Goal: Find specific page/section: Find specific page/section

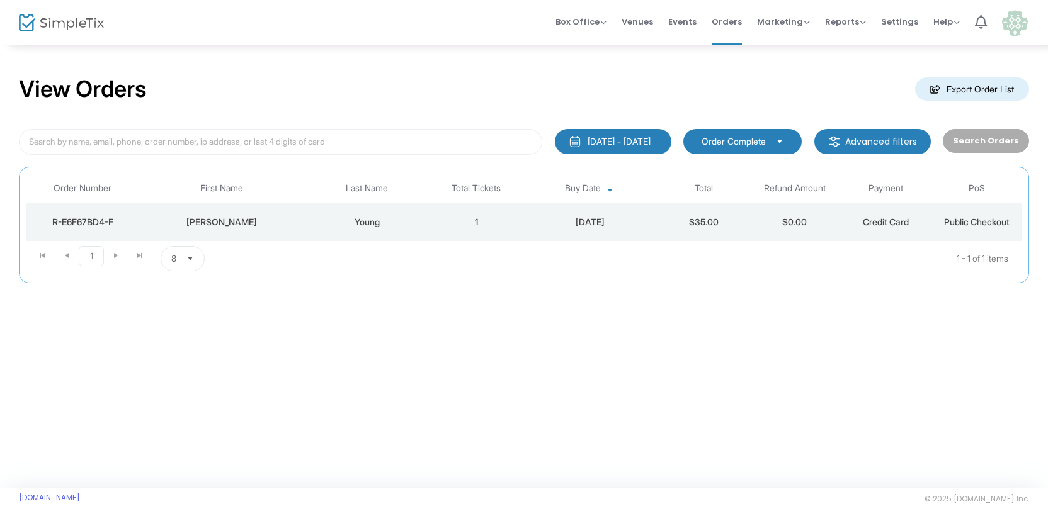
click at [192, 260] on span "Select" at bounding box center [190, 259] width 21 height 21
click at [197, 260] on span "Select" at bounding box center [190, 259] width 21 height 21
click at [196, 258] on span "Select" at bounding box center [190, 259] width 21 height 21
click at [186, 336] on li "50" at bounding box center [182, 334] width 43 height 25
click at [195, 259] on span "Select" at bounding box center [196, 259] width 21 height 21
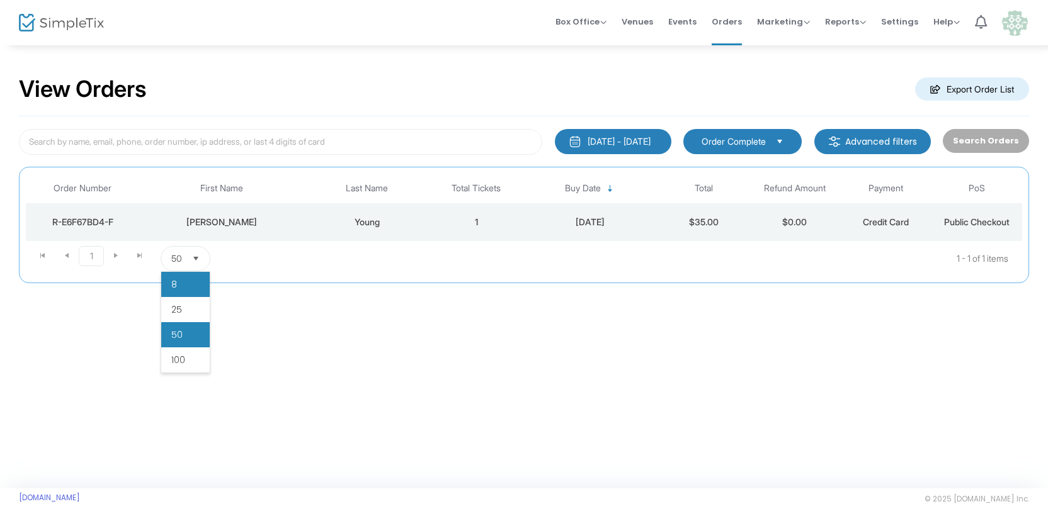
click at [186, 286] on li "8" at bounding box center [185, 284] width 48 height 25
click at [40, 254] on kendo-pager-prev-buttons at bounding box center [55, 258] width 48 height 25
click at [694, 23] on span "Events" at bounding box center [682, 22] width 28 height 32
